Goal: Task Accomplishment & Management: Complete application form

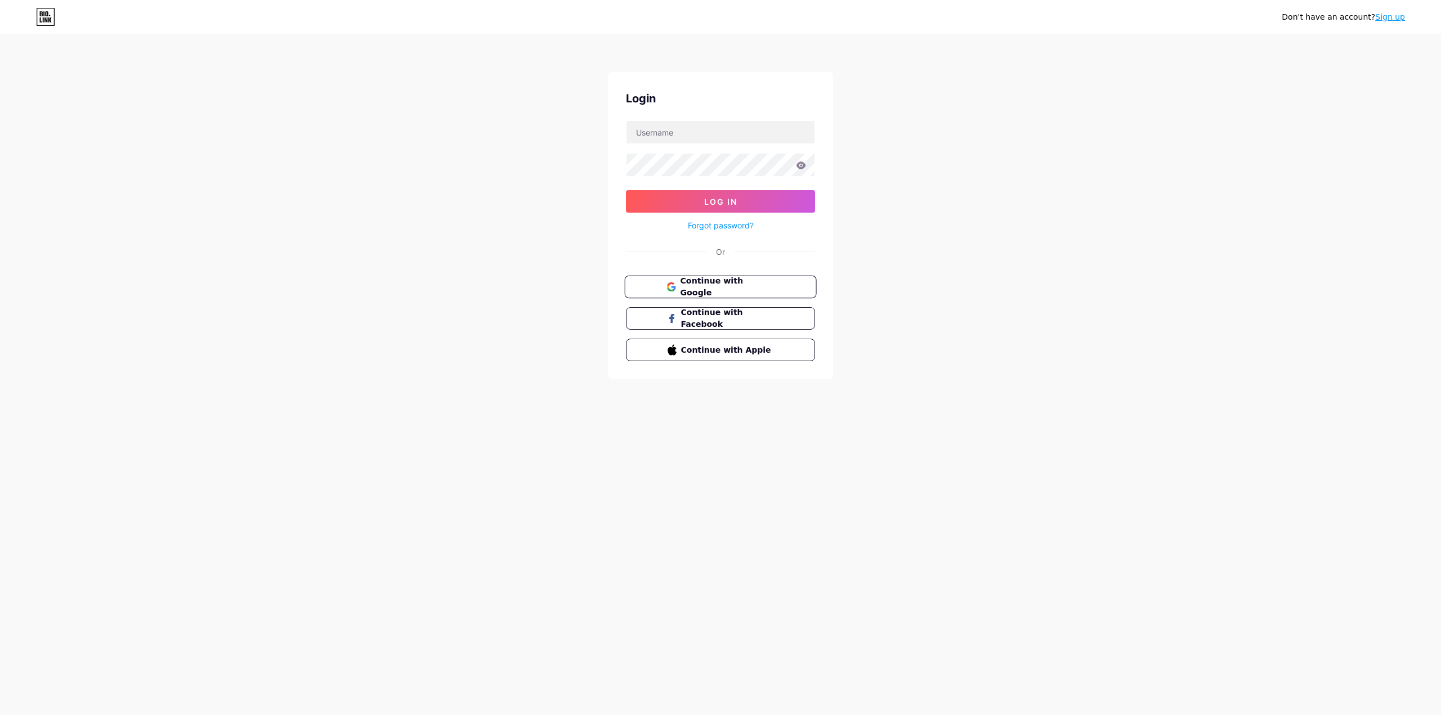
click at [701, 289] on span "Continue with Google" at bounding box center [727, 287] width 94 height 24
click at [722, 301] on span "Continue with Google" at bounding box center [727, 306] width 94 height 24
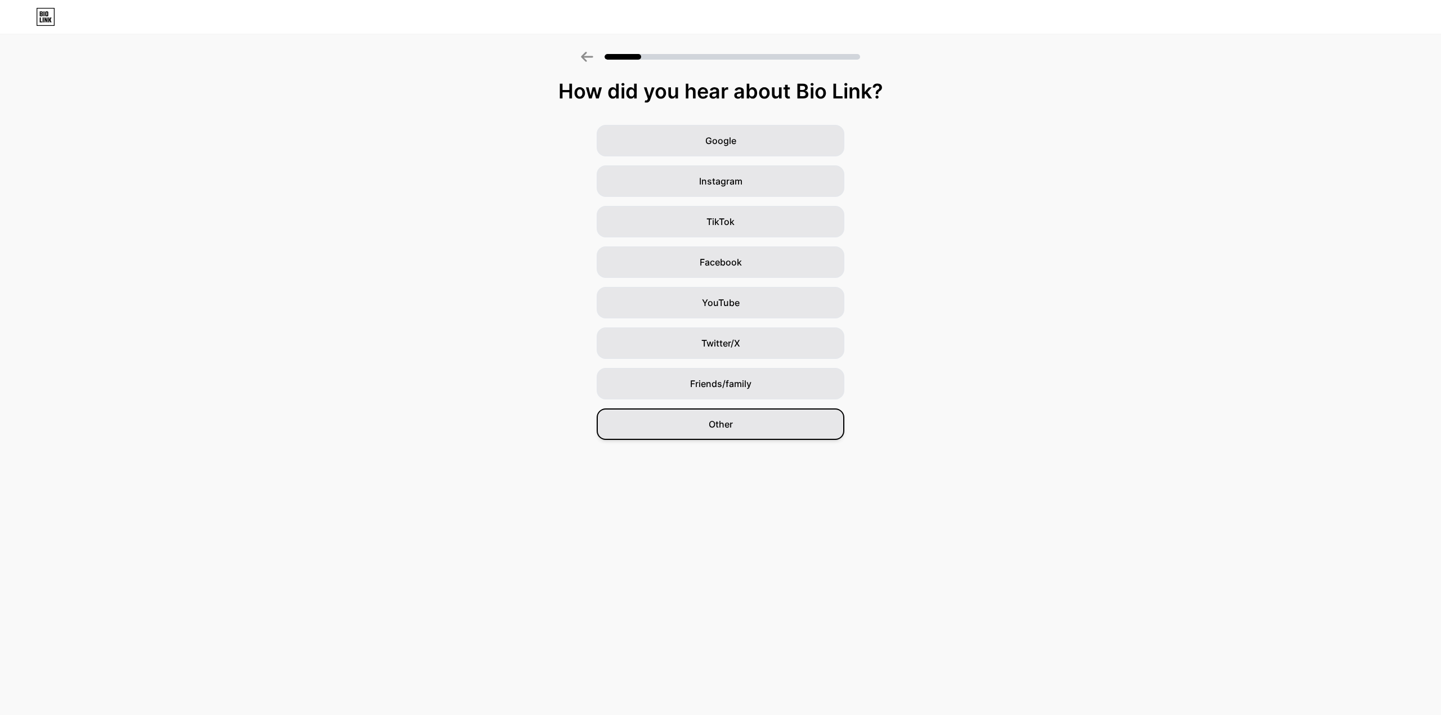
click at [716, 421] on span "Other" at bounding box center [721, 425] width 24 height 14
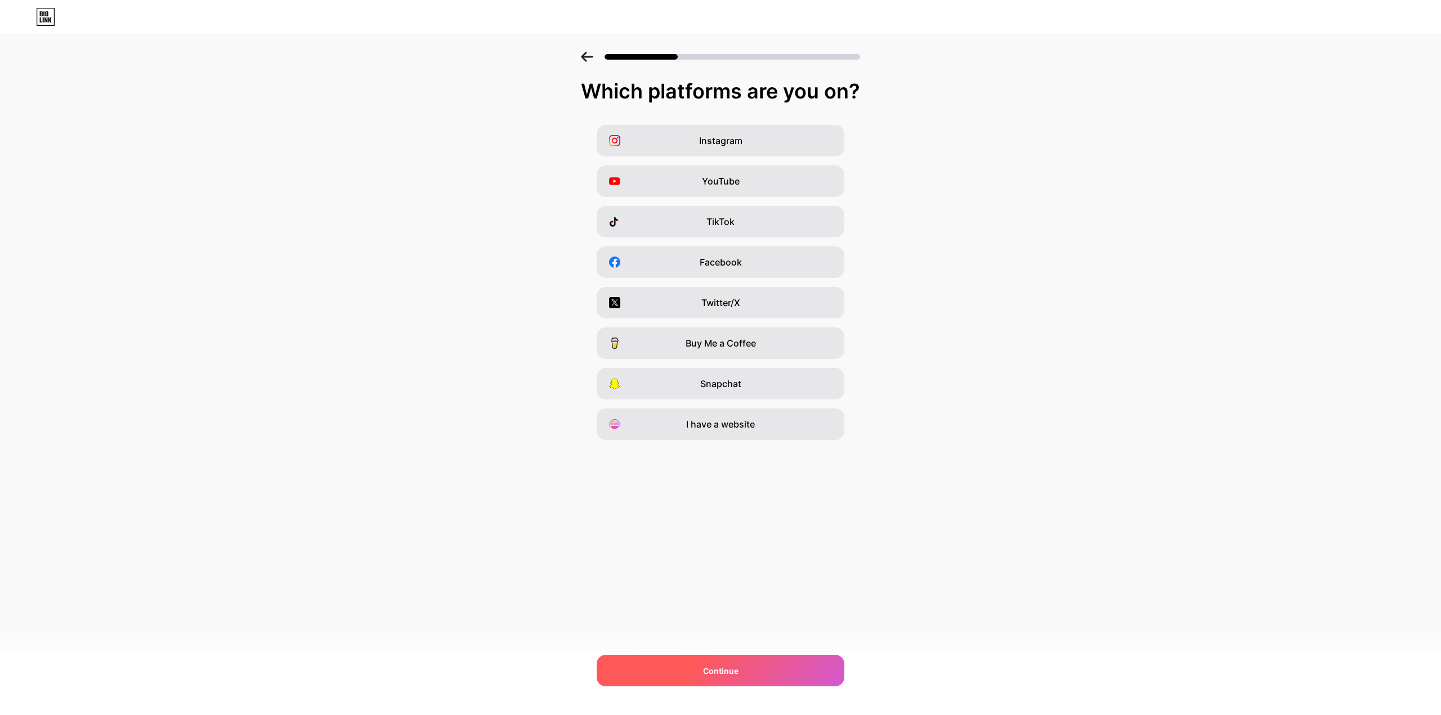
click at [765, 673] on div "Continue" at bounding box center [721, 671] width 248 height 32
click at [712, 141] on span "Instagram" at bounding box center [720, 141] width 43 height 14
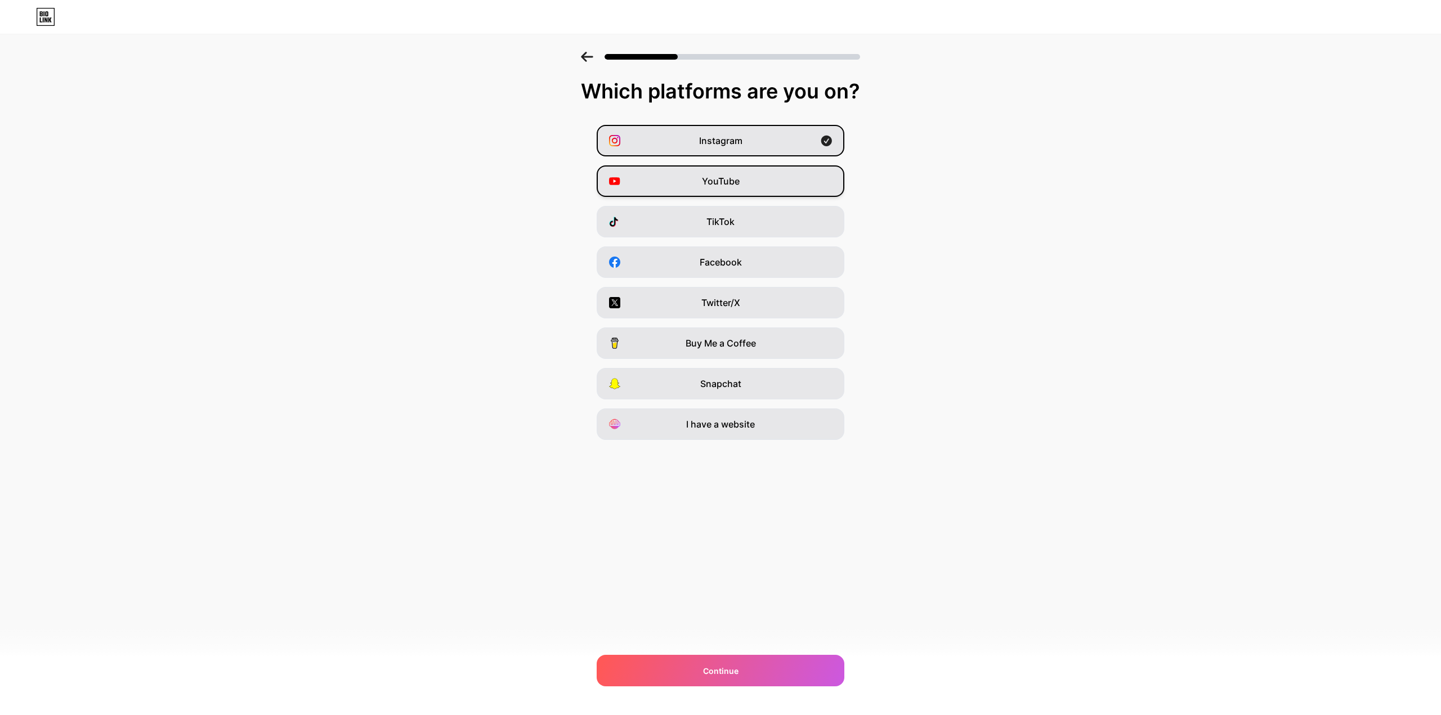
click at [710, 186] on span "YouTube" at bounding box center [721, 181] width 38 height 14
click at [705, 228] on div "TikTok" at bounding box center [721, 222] width 248 height 32
click at [585, 57] on icon at bounding box center [587, 57] width 12 height 10
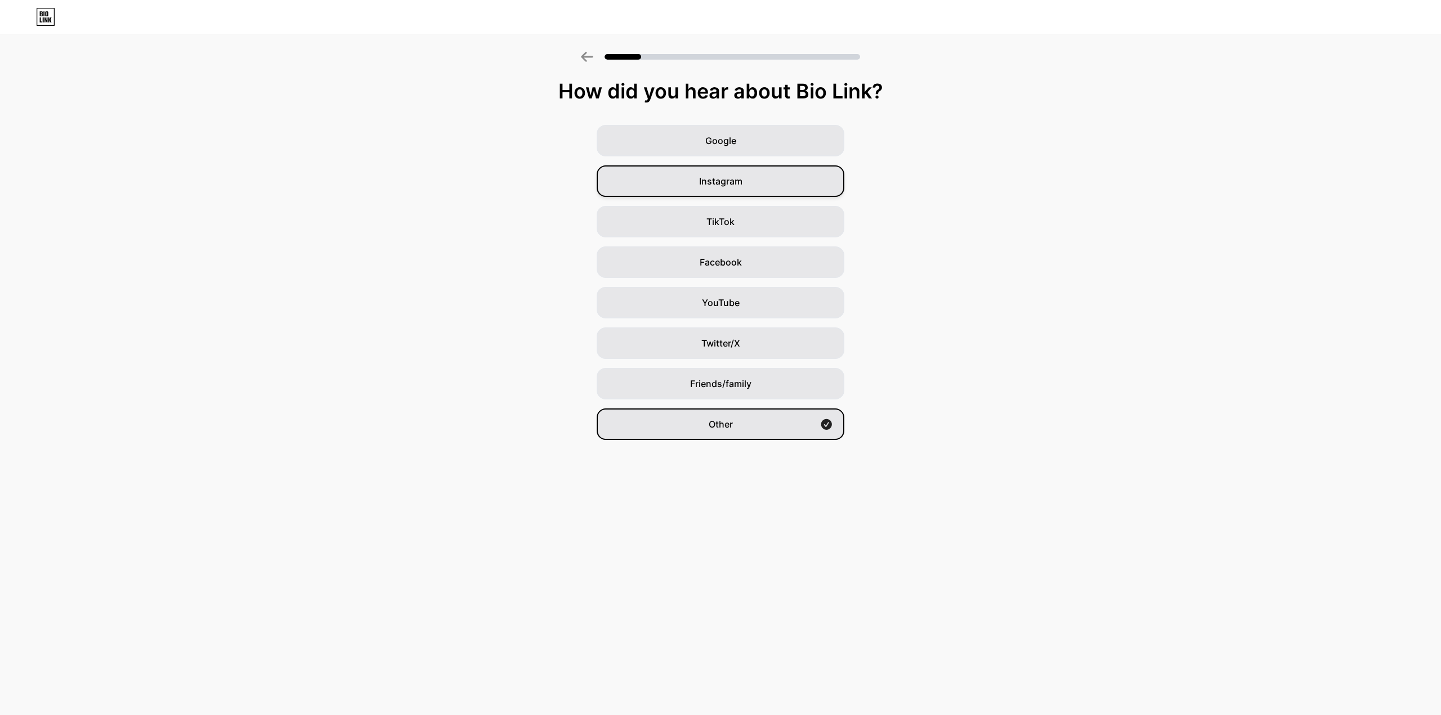
click at [759, 186] on div "Instagram" at bounding box center [721, 181] width 248 height 32
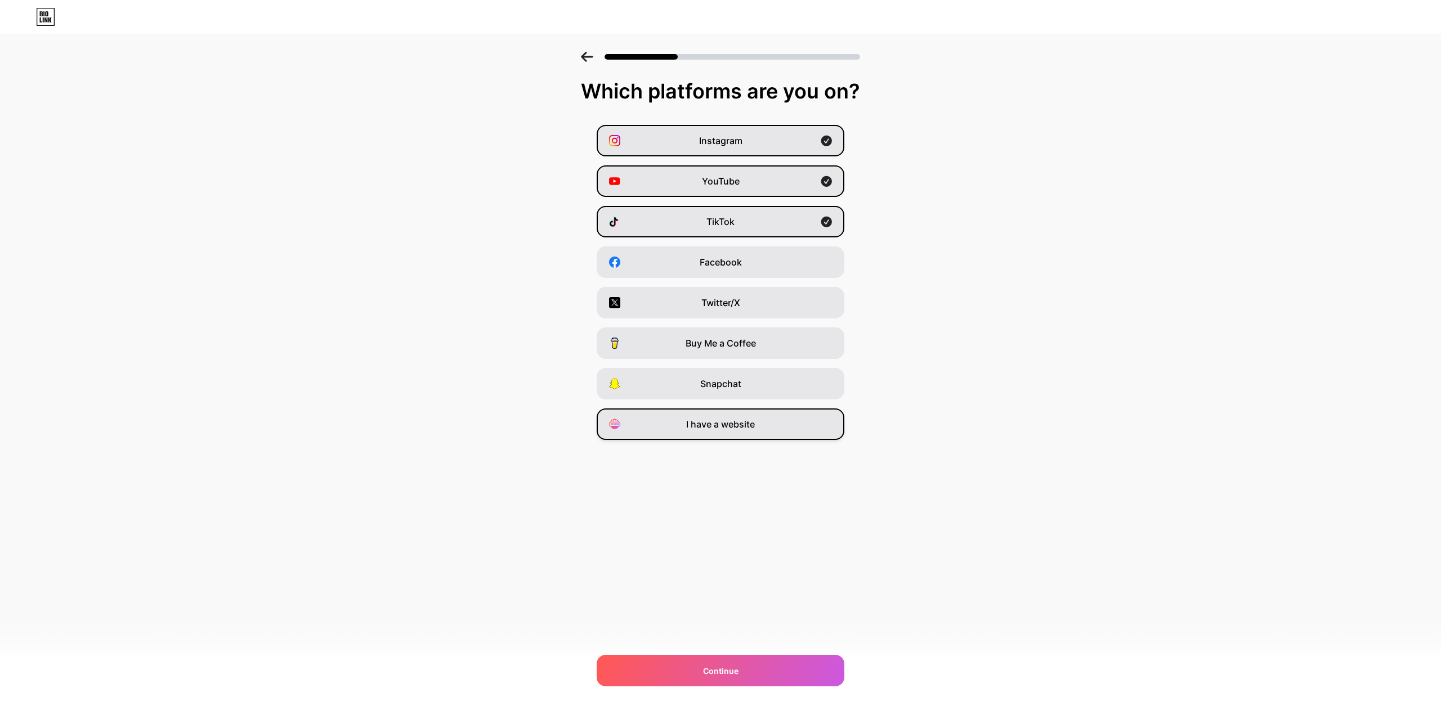
click at [731, 427] on span "I have a website" at bounding box center [720, 425] width 69 height 14
click at [746, 679] on div "Continue" at bounding box center [721, 671] width 248 height 32
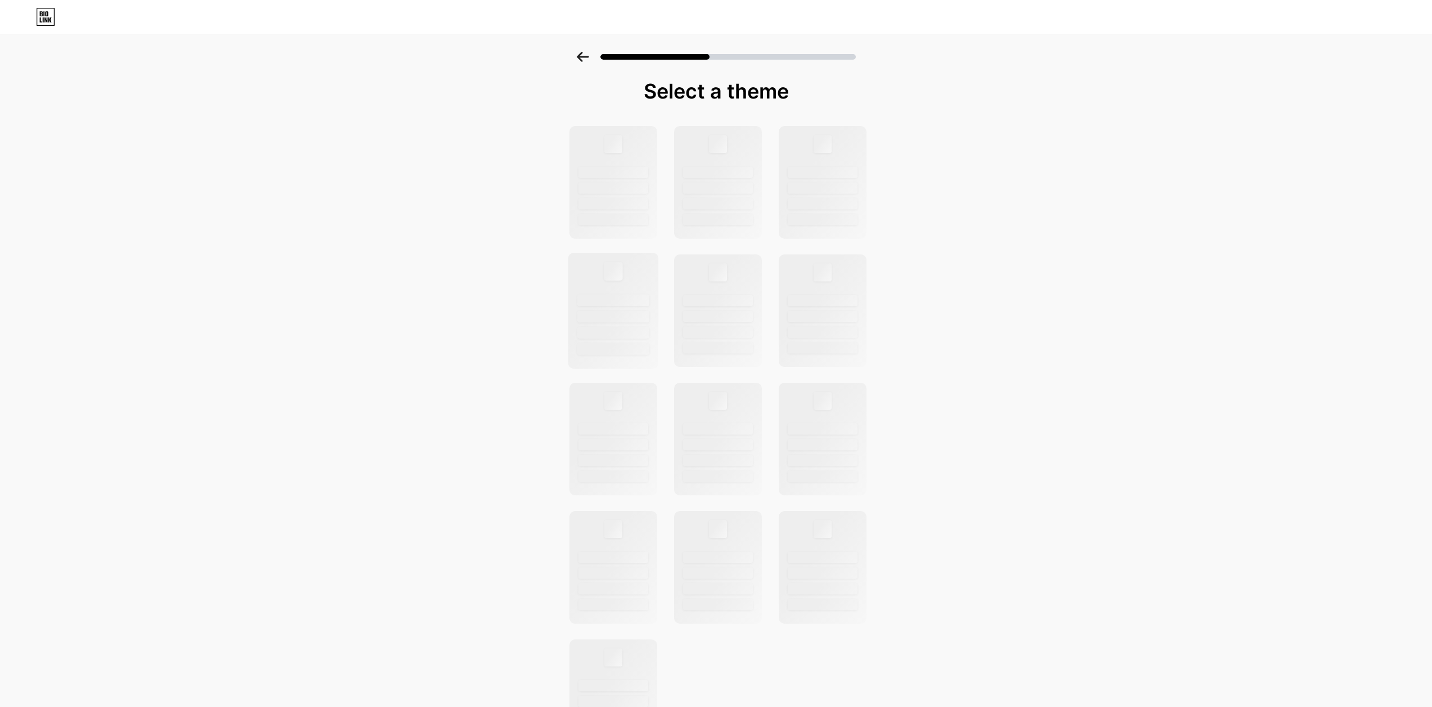
click at [650, 253] on div at bounding box center [613, 311] width 91 height 116
click at [669, 171] on div at bounding box center [717, 439] width 310 height 628
click at [643, 88] on div "Select a theme" at bounding box center [716, 91] width 298 height 23
click at [577, 57] on div at bounding box center [716, 53] width 1432 height 39
click at [591, 51] on div at bounding box center [716, 53] width 1432 height 39
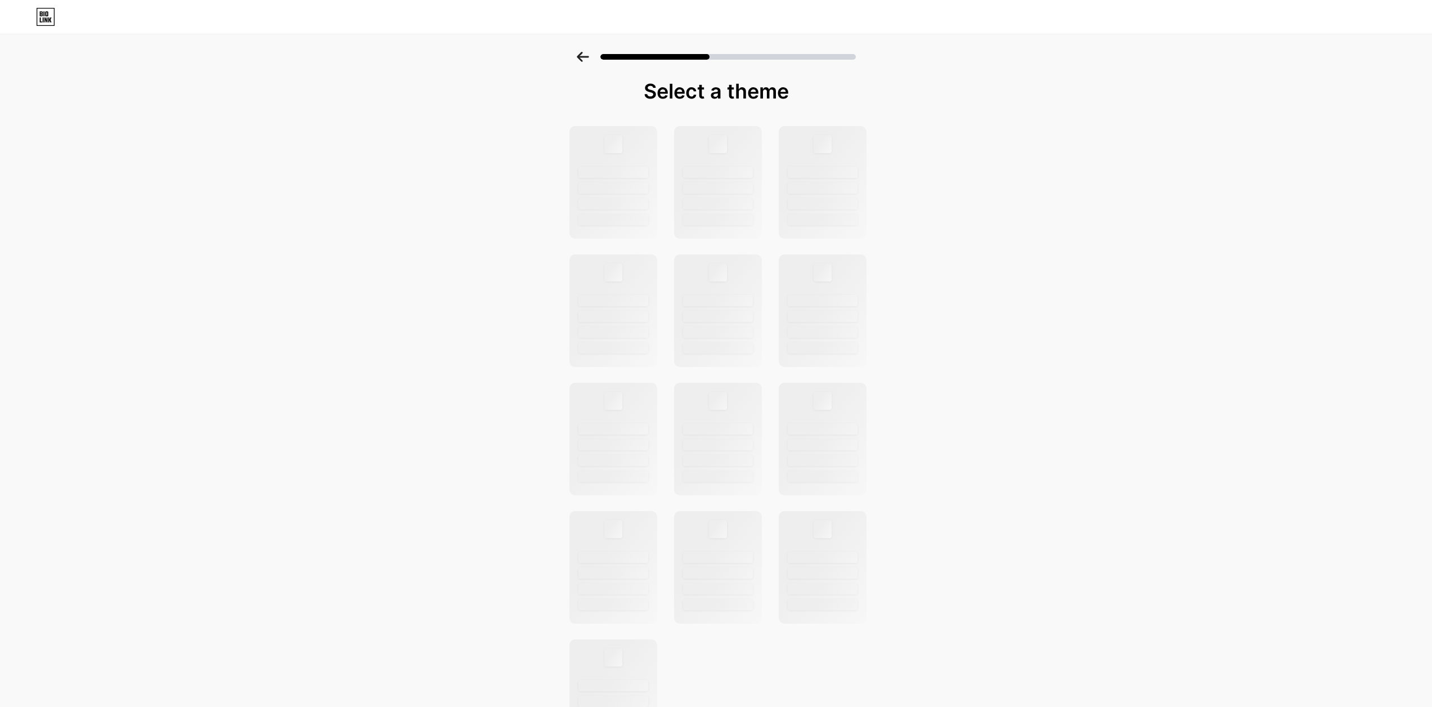
click at [591, 51] on div at bounding box center [716, 53] width 1432 height 39
click at [587, 57] on icon at bounding box center [583, 57] width 12 height 10
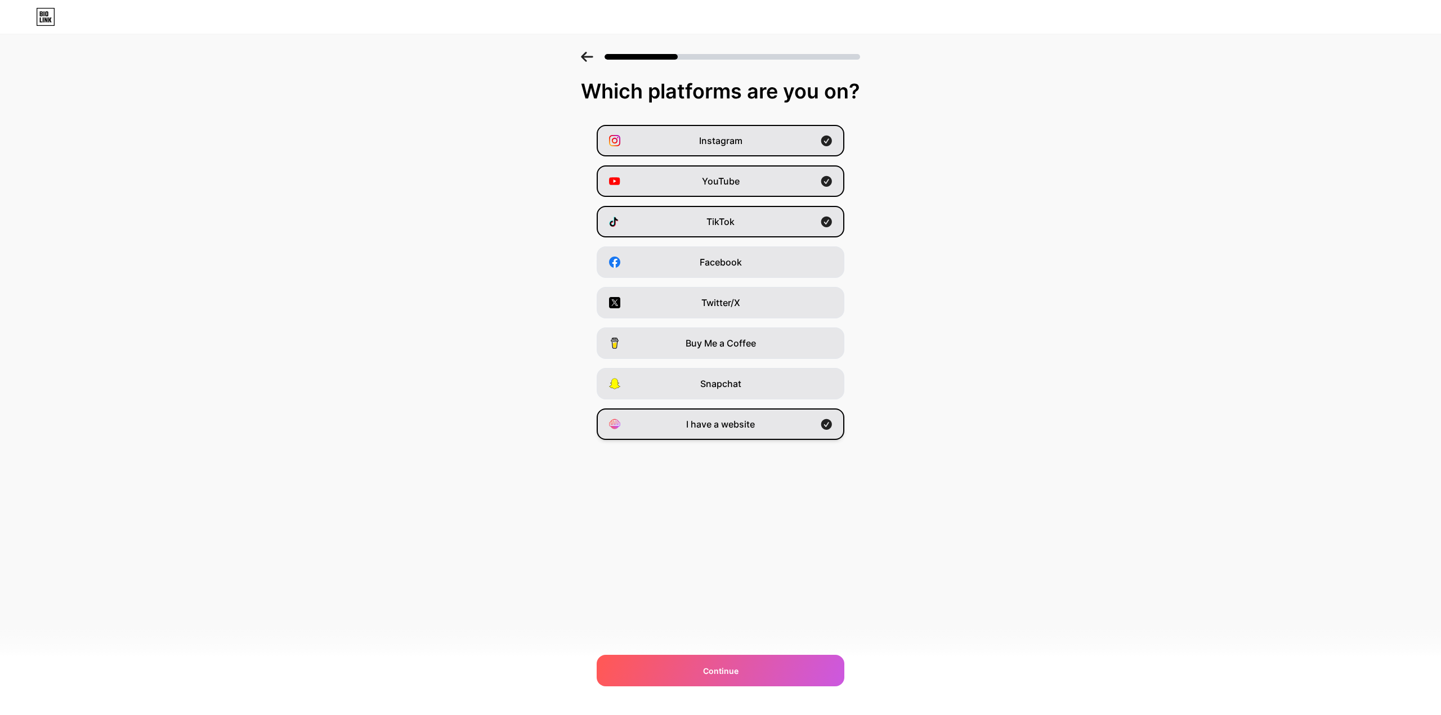
click at [814, 428] on div "I have a website" at bounding box center [721, 425] width 248 height 32
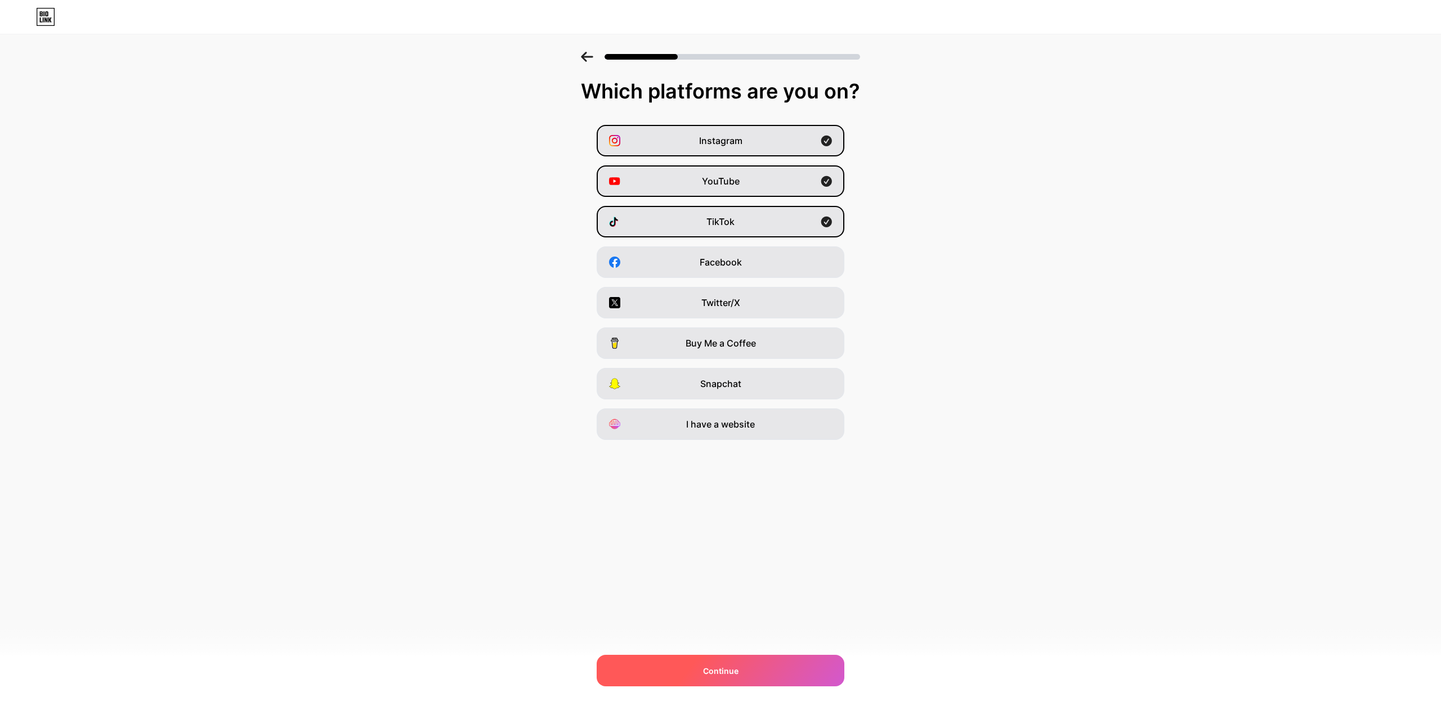
click at [758, 677] on div "Continue" at bounding box center [721, 671] width 248 height 32
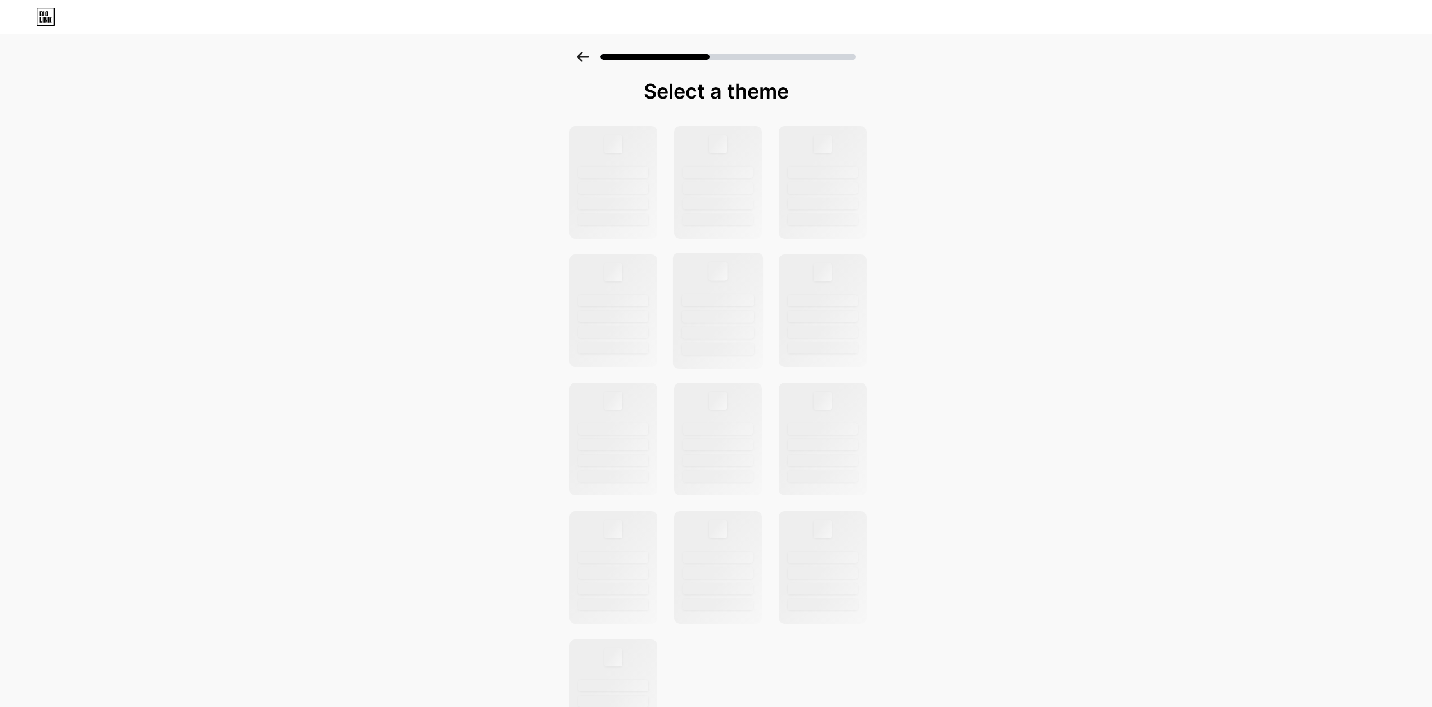
click at [729, 313] on div at bounding box center [718, 317] width 72 height 12
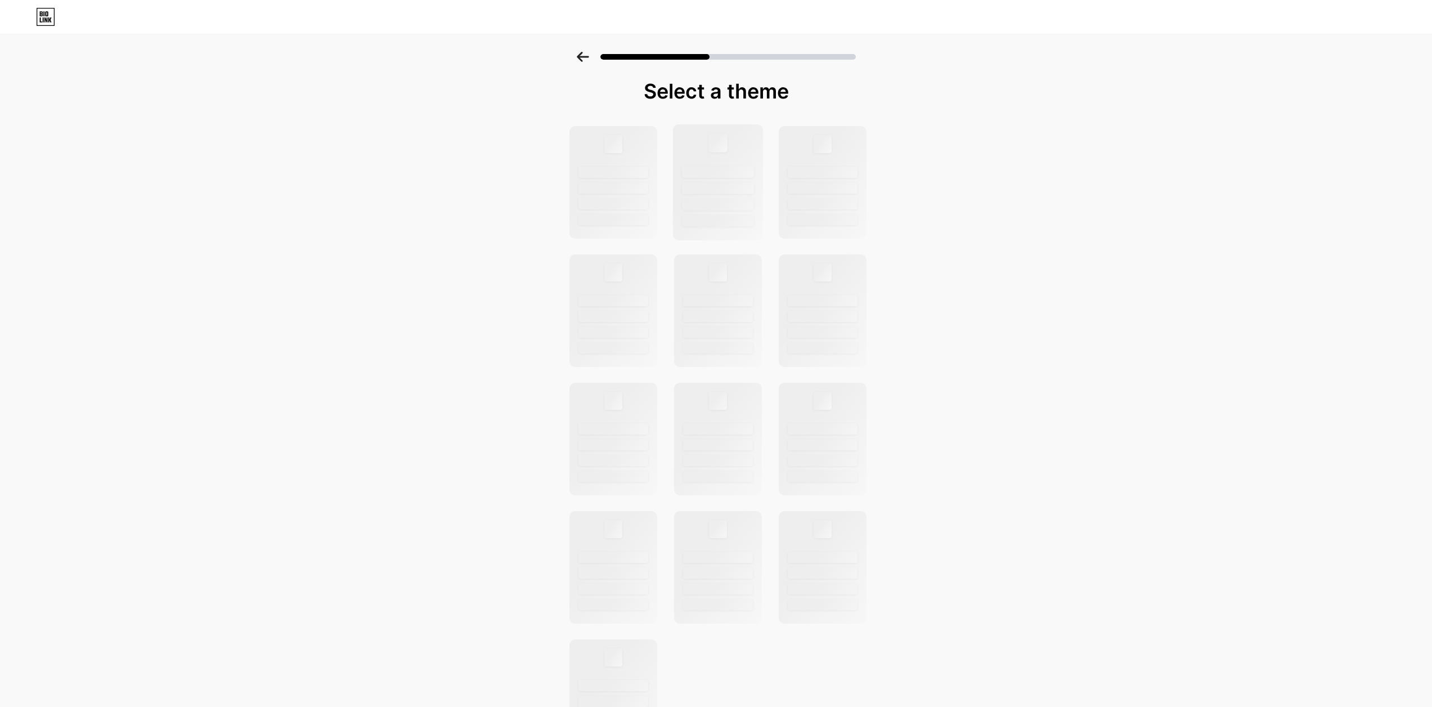
click at [722, 221] on div at bounding box center [718, 221] width 72 height 12
